Goal: Transaction & Acquisition: Register for event/course

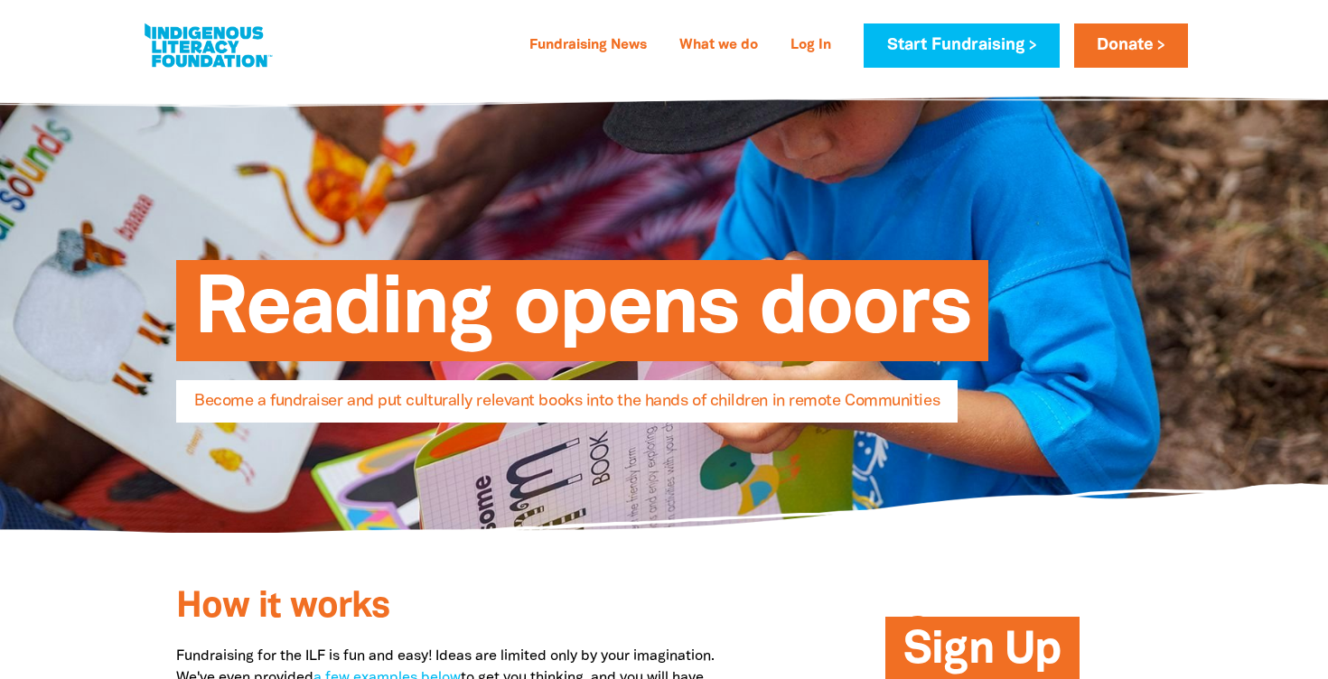
select select "AU"
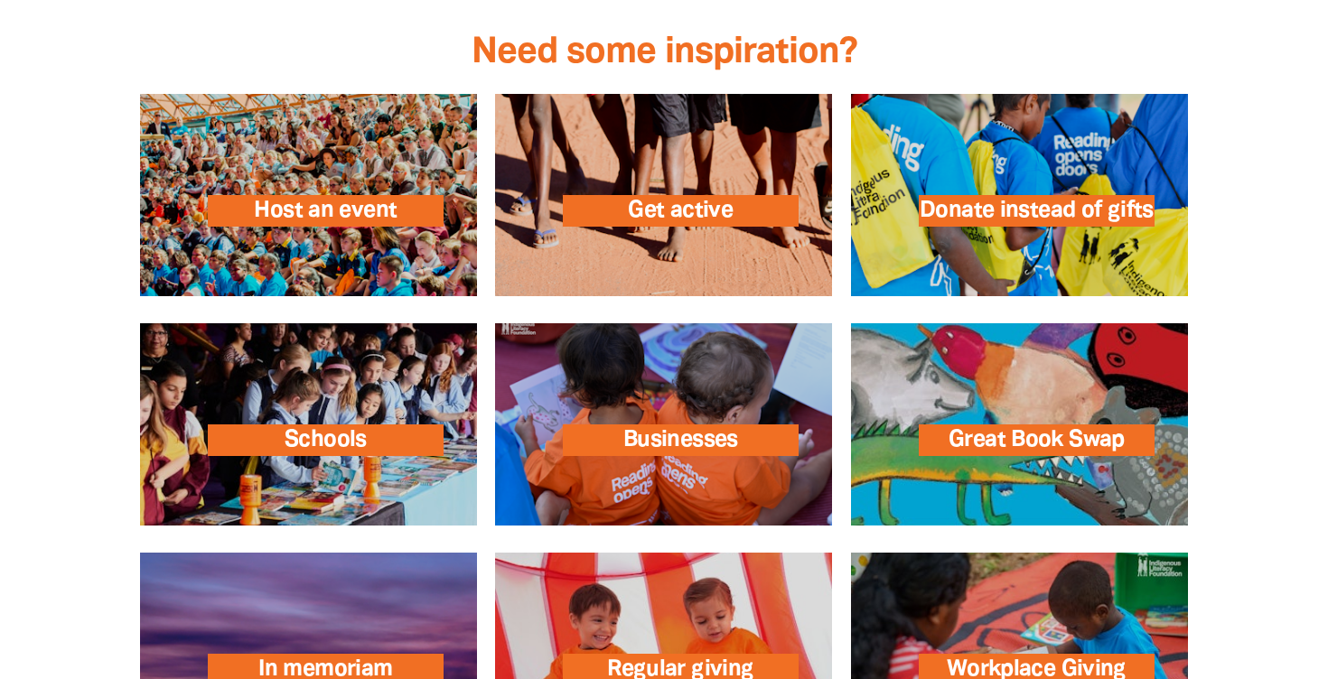
scroll to position [2530, 0]
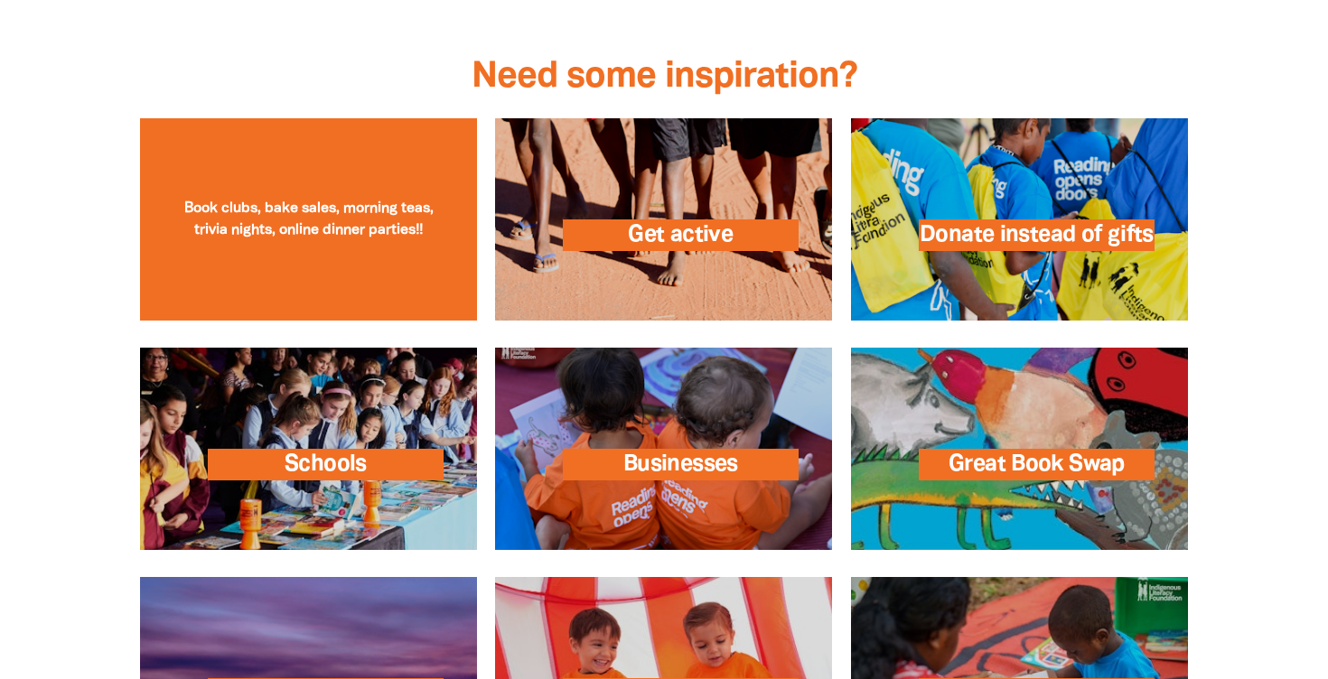
click at [273, 278] on link at bounding box center [308, 219] width 337 height 202
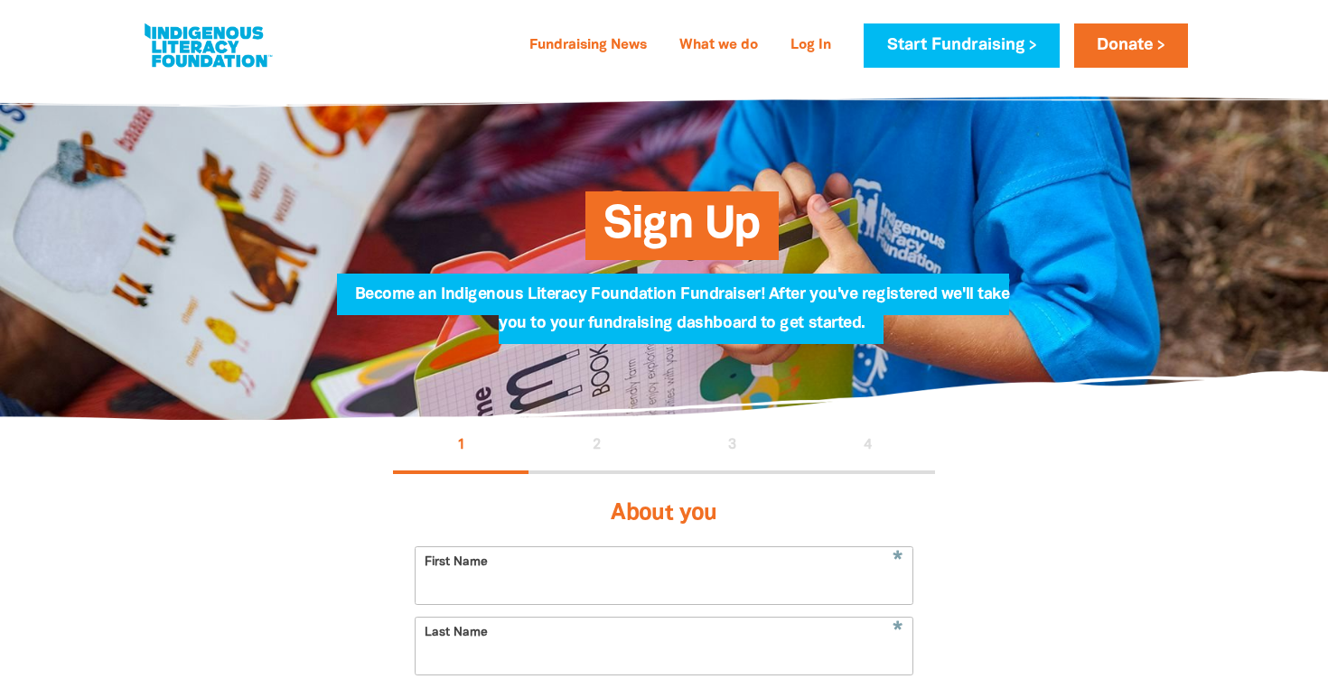
select select "AU"
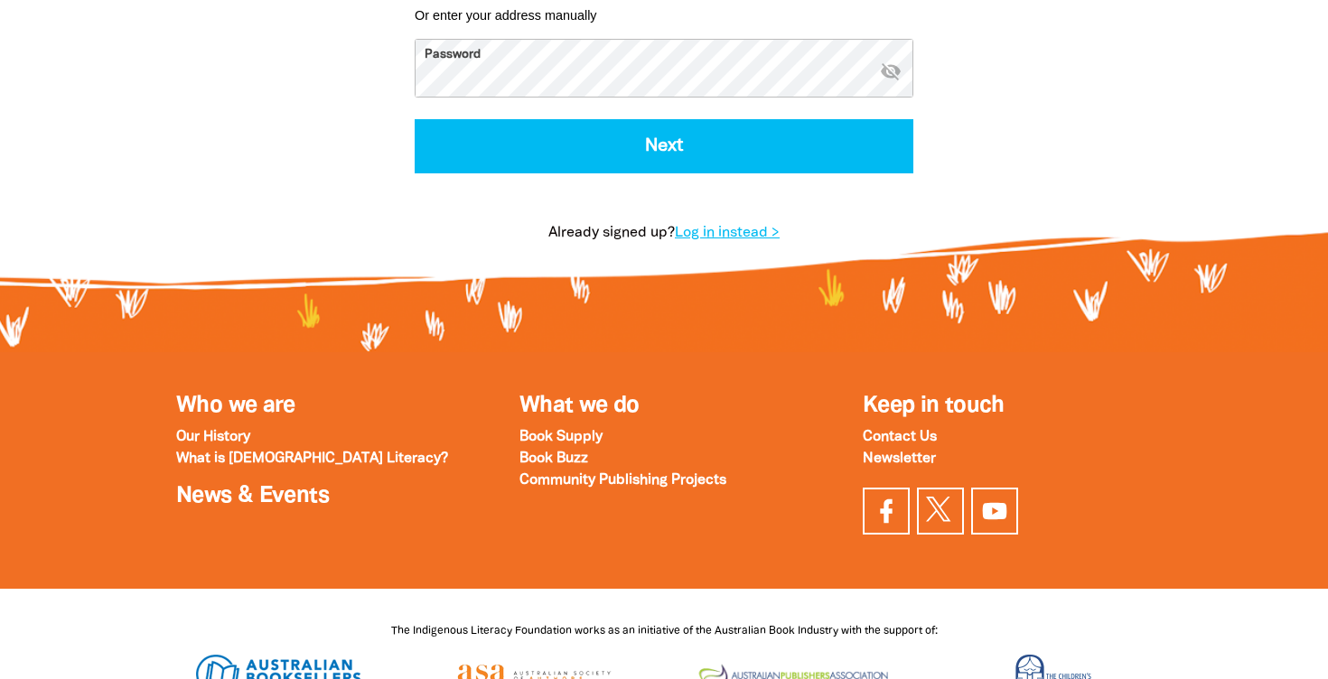
scroll to position [1020, 0]
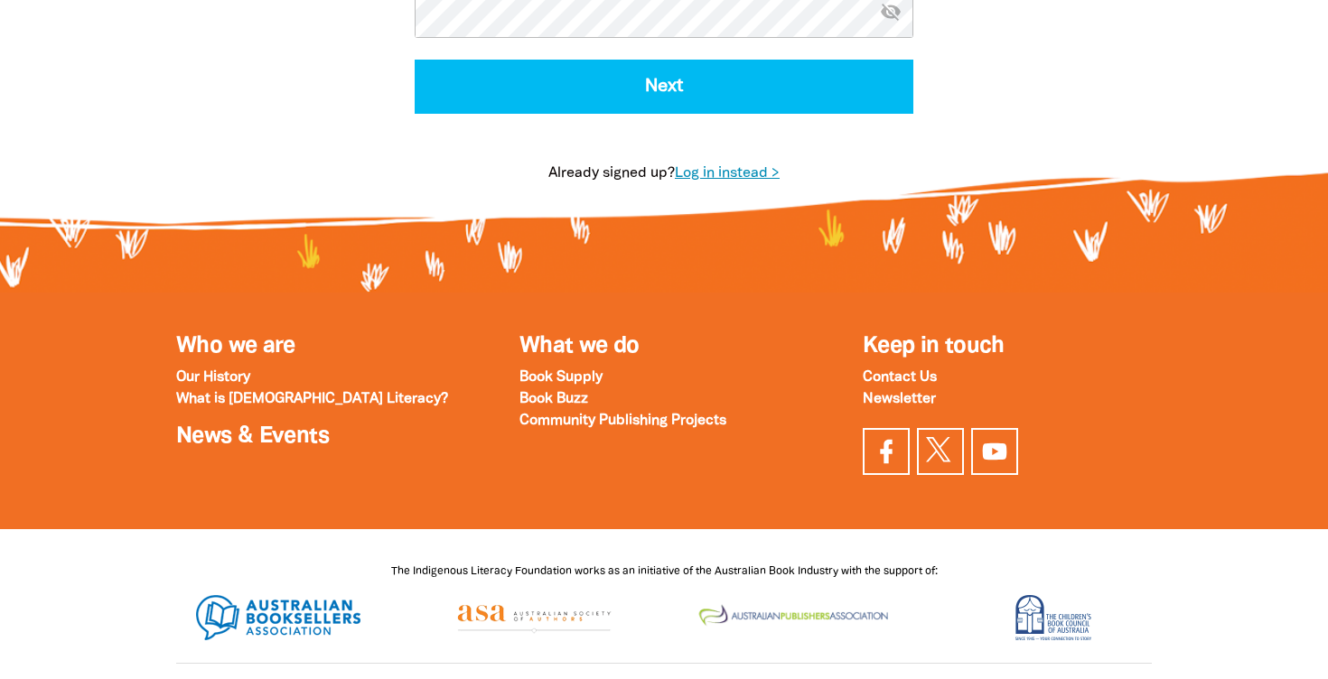
click at [748, 169] on link "Log in instead >" at bounding box center [727, 173] width 105 height 13
